Goal: Navigation & Orientation: Find specific page/section

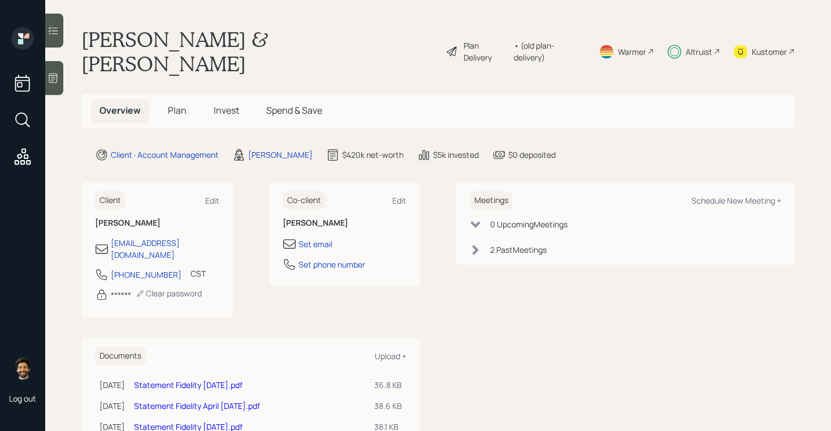
click at [179, 98] on h5 "Plan" at bounding box center [177, 110] width 37 height 24
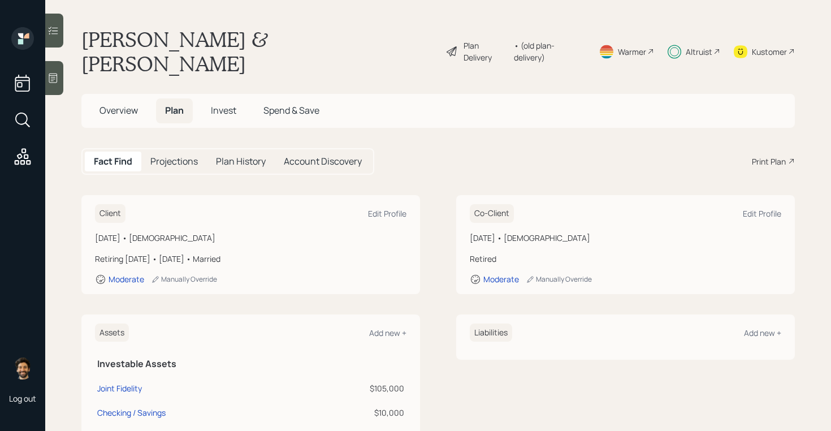
click at [227, 104] on span "Invest" at bounding box center [223, 110] width 25 height 12
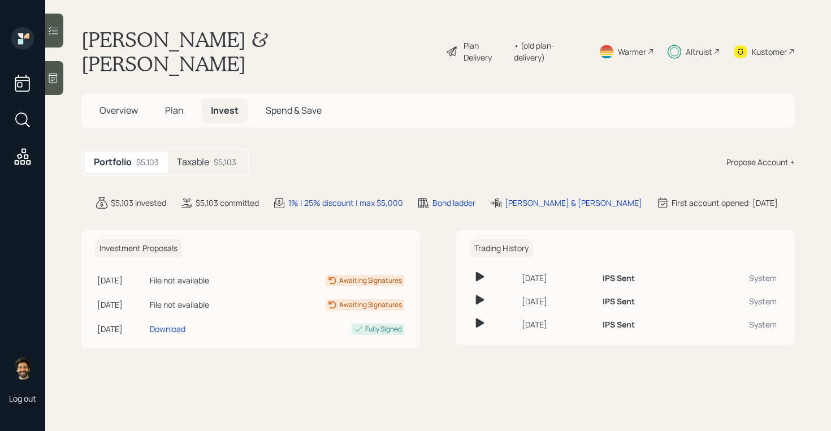
click at [227, 156] on div "$5,103" at bounding box center [225, 162] width 23 height 12
